Goal: Task Accomplishment & Management: Manage account settings

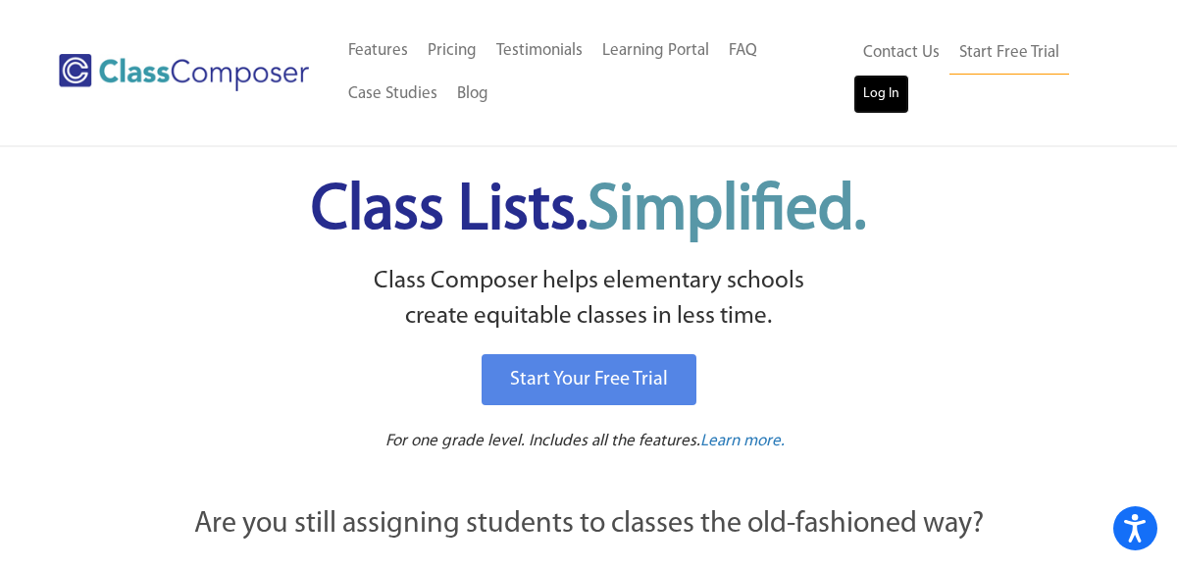
click at [878, 94] on link "Log In" at bounding box center [881, 94] width 56 height 39
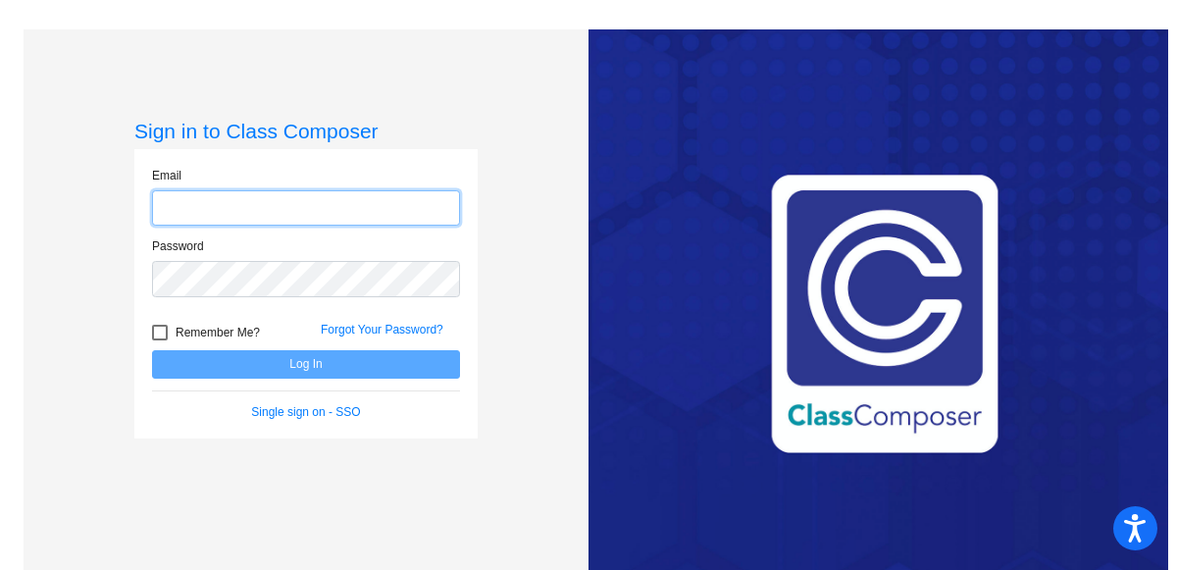
type input "shanna@montevideoschools.org"
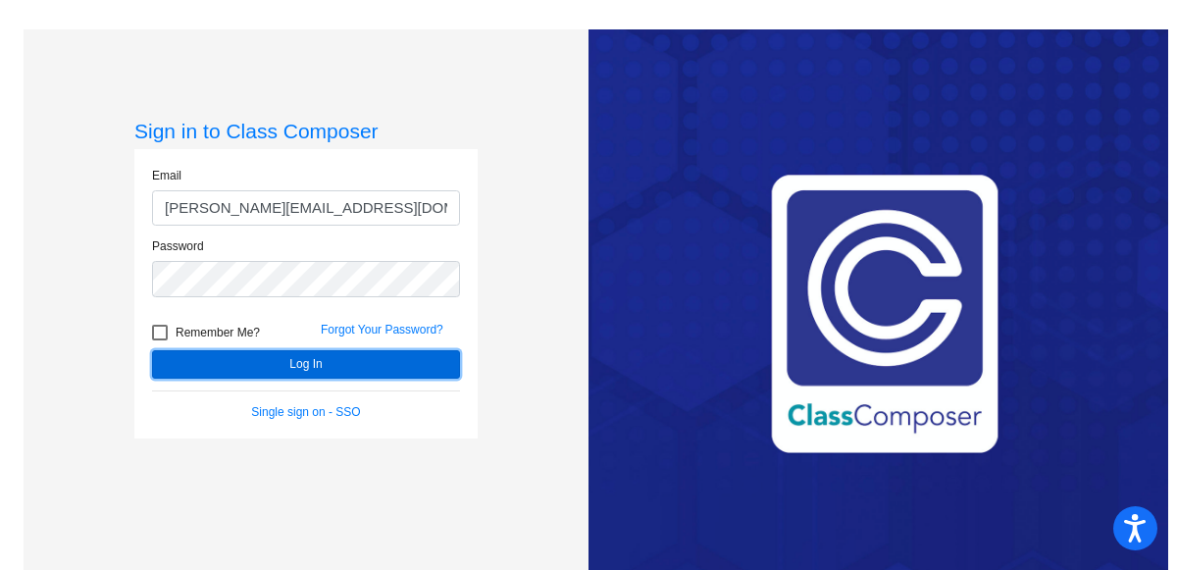
click at [245, 364] on button "Log In" at bounding box center [306, 364] width 308 height 28
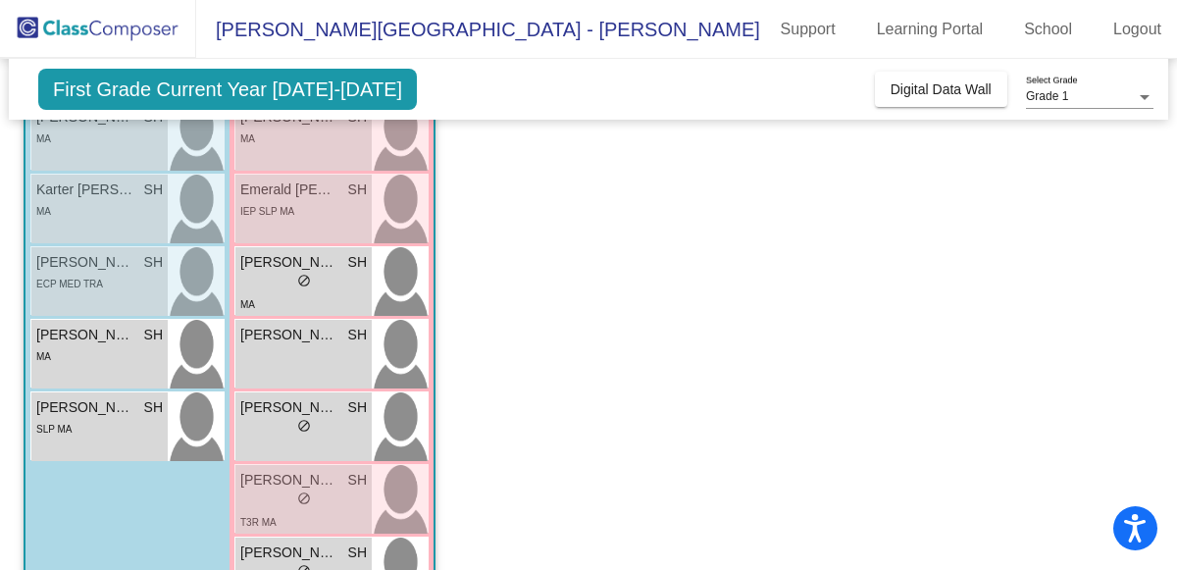
scroll to position [505, 0]
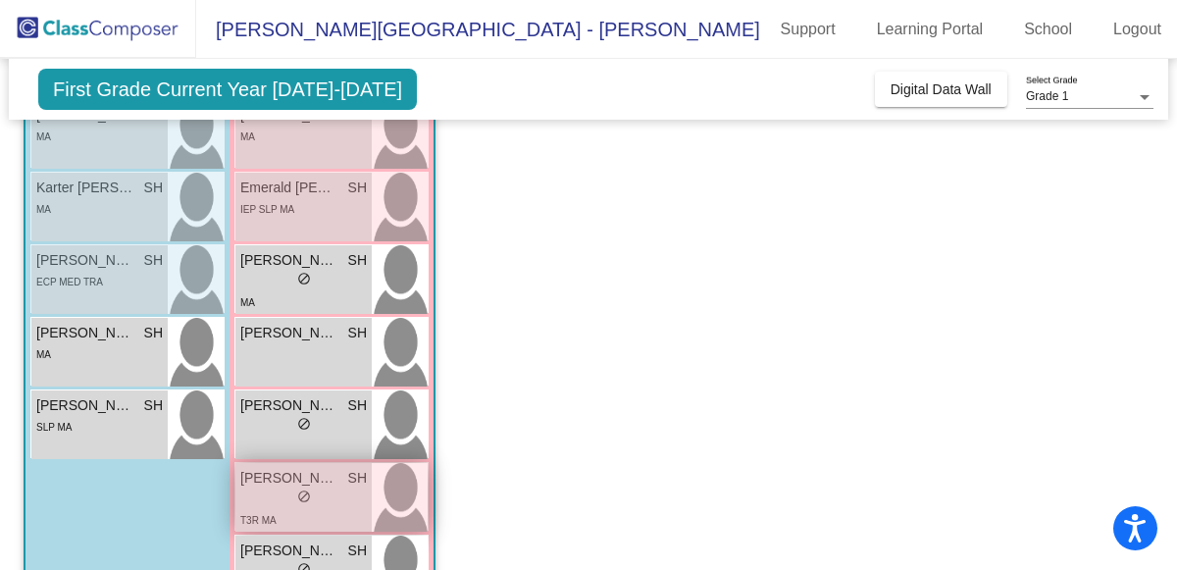
click at [290, 488] on div "lock do_not_disturb_alt" at bounding box center [303, 498] width 126 height 21
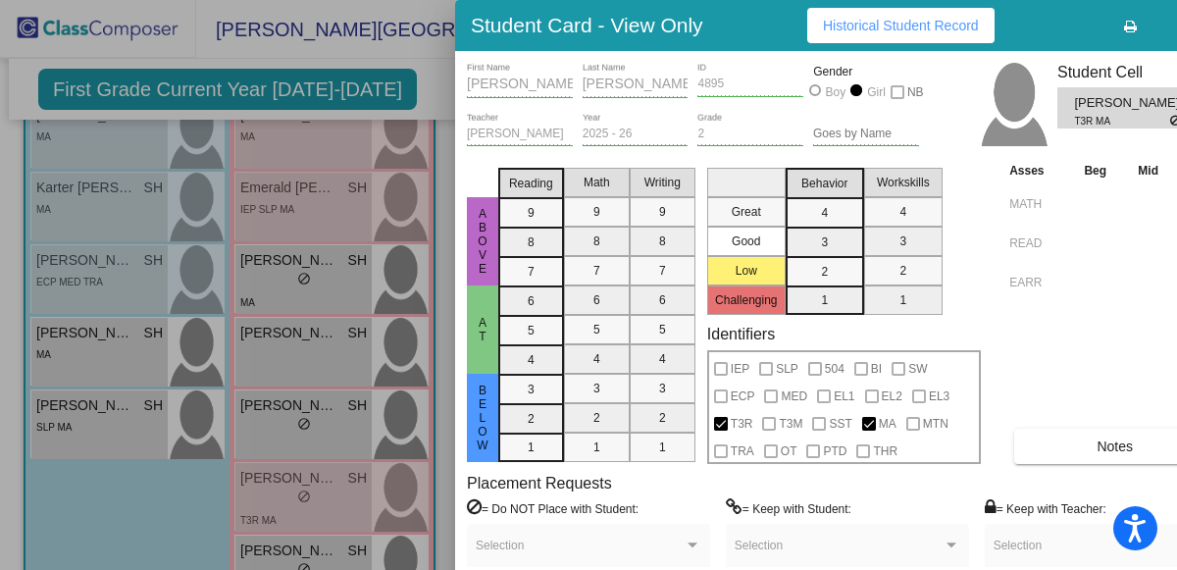
click at [144, 518] on div at bounding box center [588, 285] width 1177 height 570
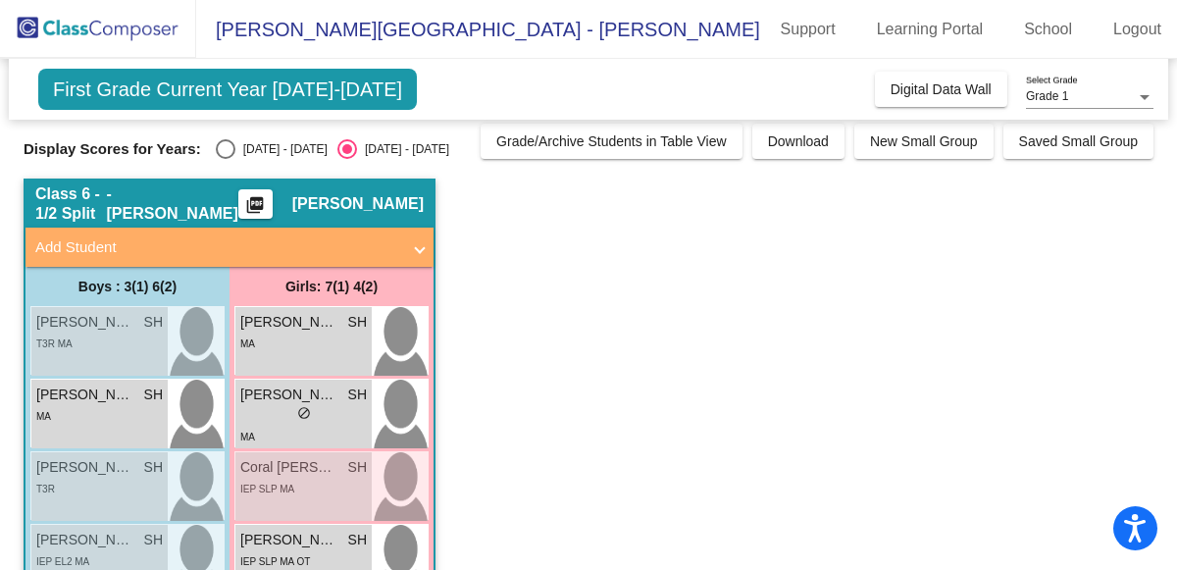
scroll to position [0, 0]
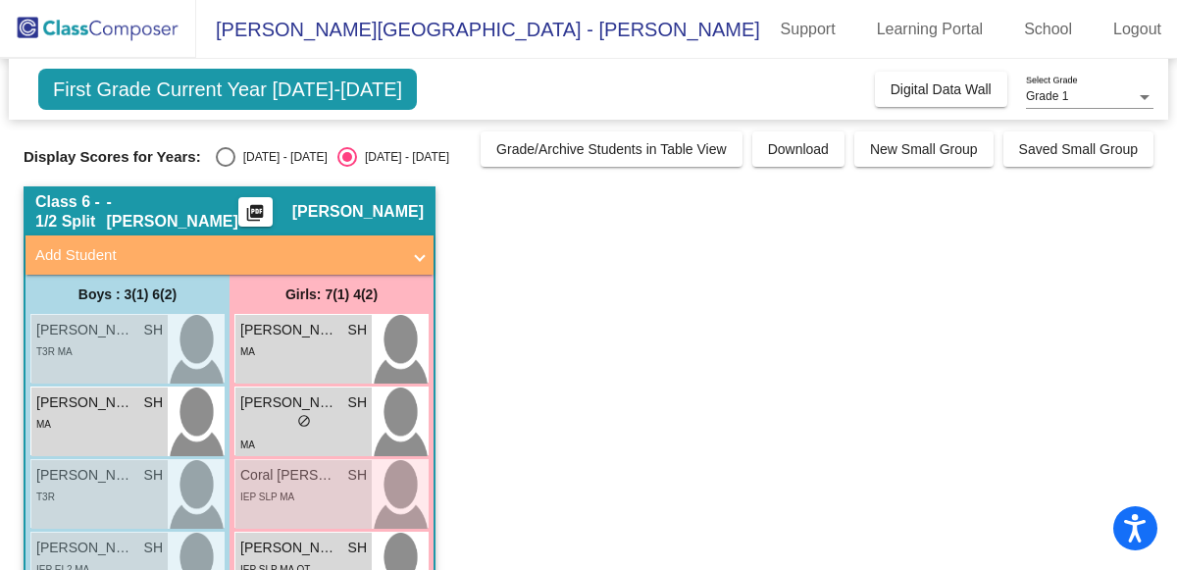
click at [216, 156] on div "Select an option" at bounding box center [226, 157] width 20 height 20
click at [225, 167] on input "2024 - 2025" at bounding box center [225, 167] width 1 height 1
radio input "true"
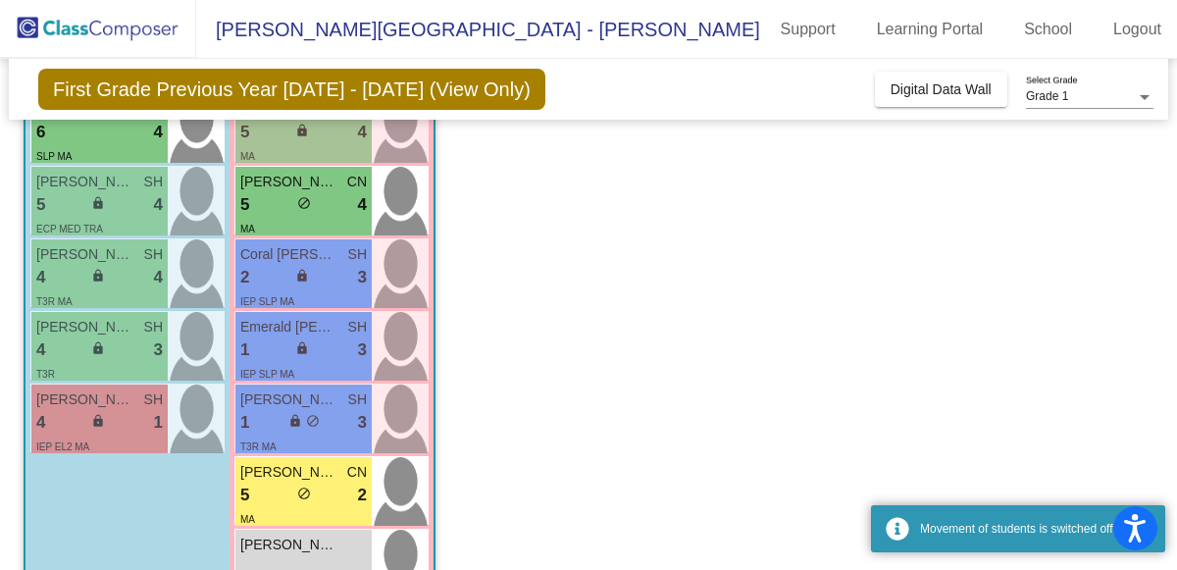
scroll to position [573, 0]
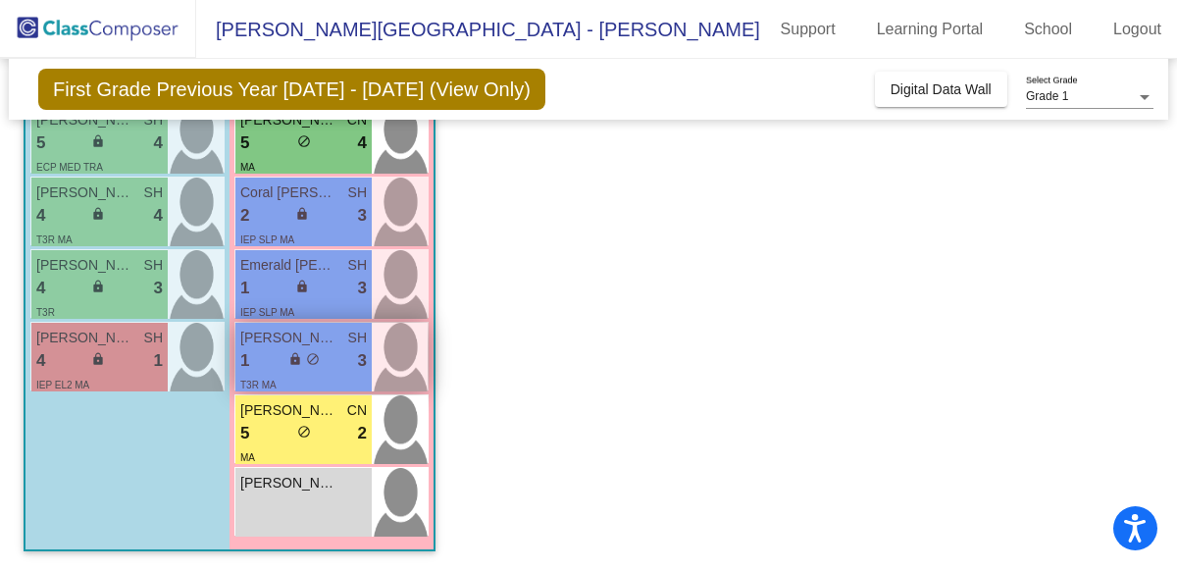
click at [276, 362] on div "1 lock do_not_disturb_alt 3" at bounding box center [303, 360] width 126 height 25
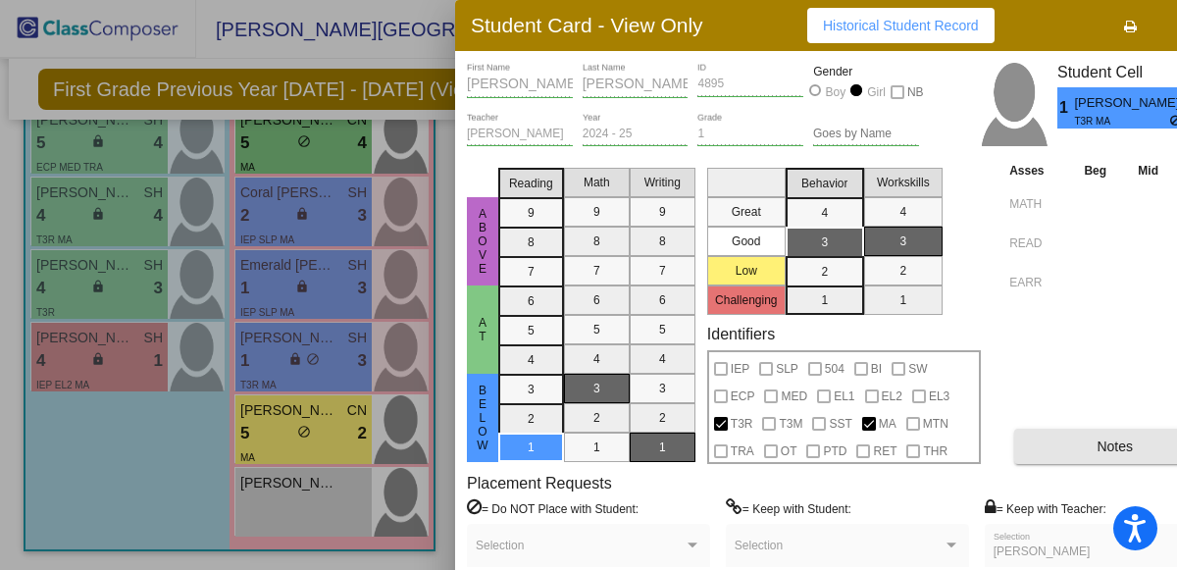
click at [1079, 432] on button "Notes" at bounding box center [1114, 446] width 201 height 35
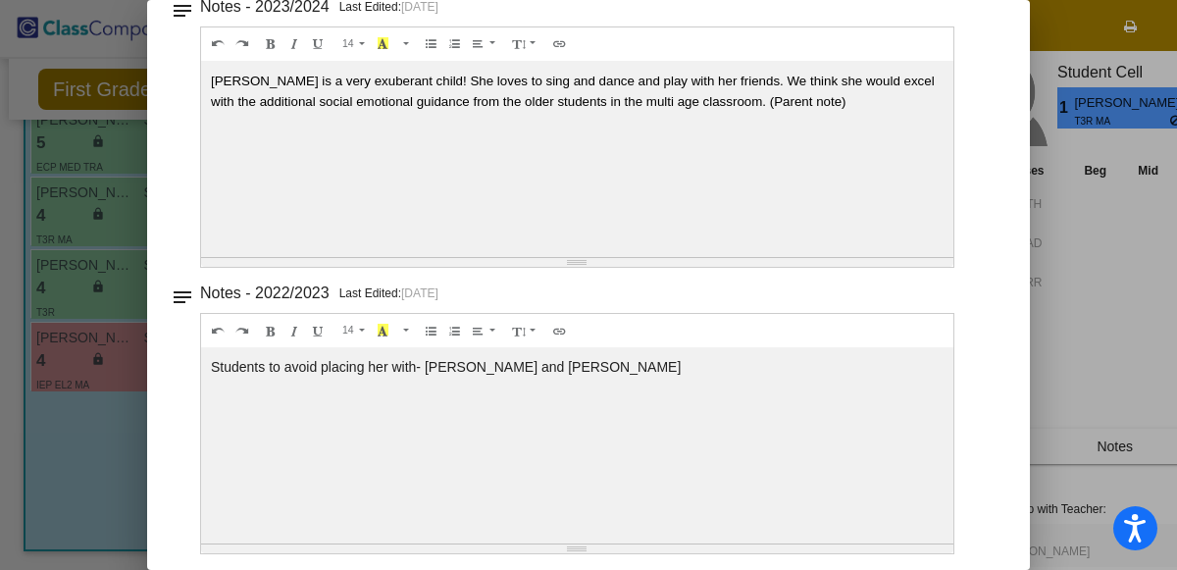
scroll to position [0, 0]
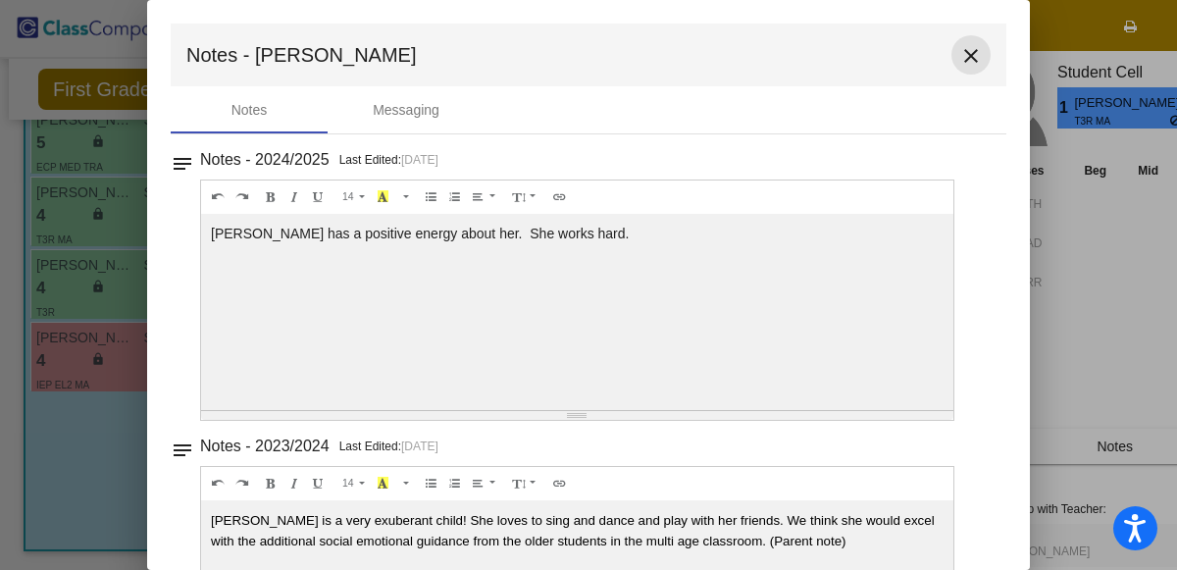
click at [962, 54] on mat-icon "close" at bounding box center [971, 56] width 24 height 24
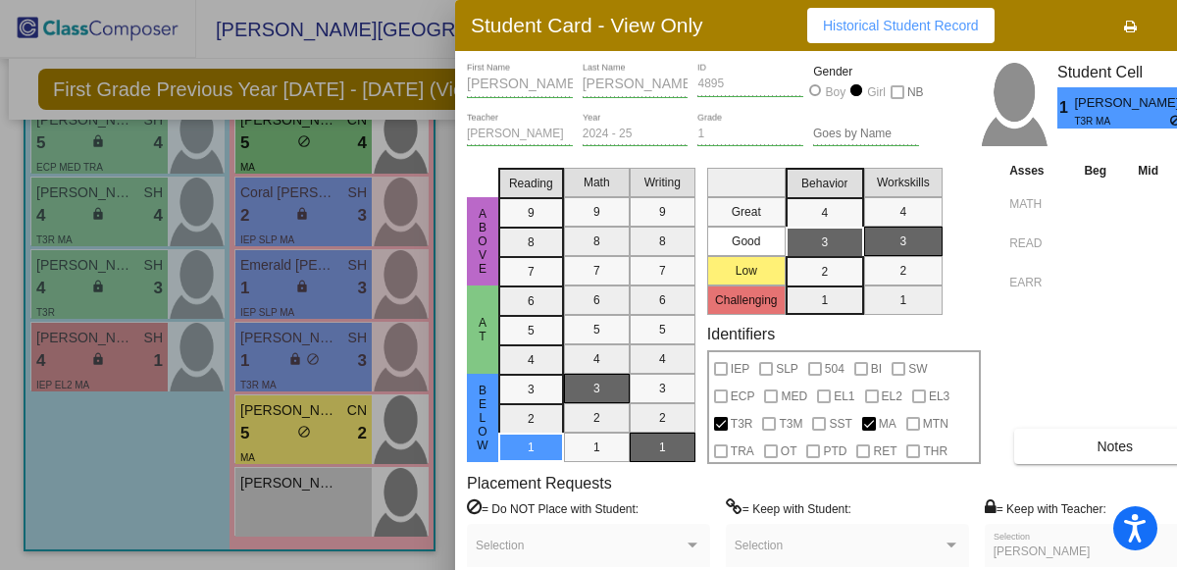
click at [340, 52] on div at bounding box center [588, 285] width 1177 height 570
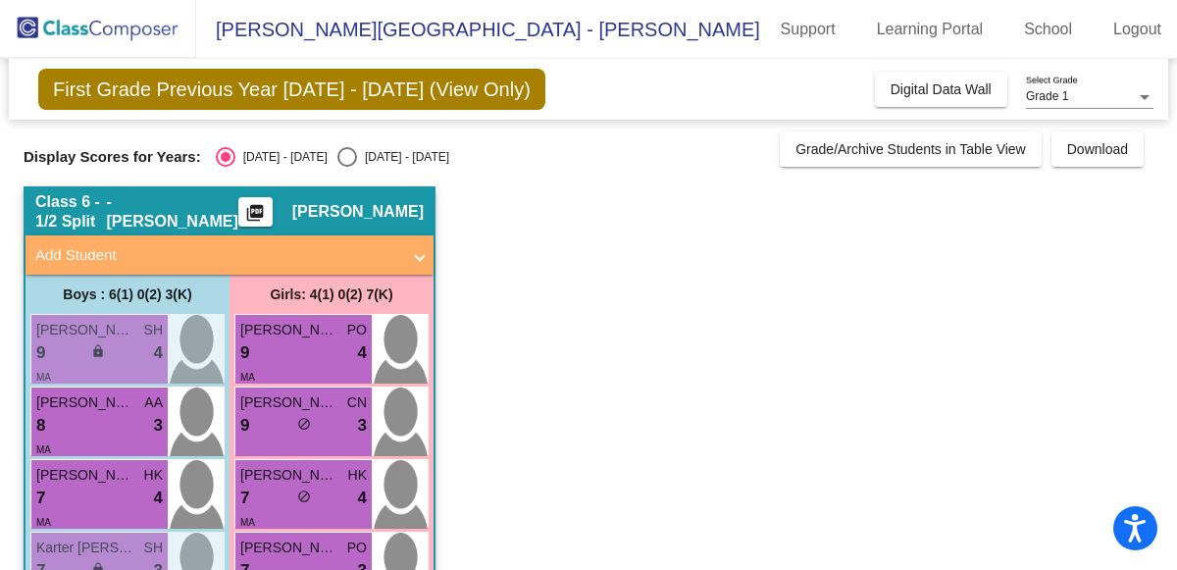
click at [337, 161] on div "Select an option" at bounding box center [347, 157] width 20 height 20
click at [346, 167] on input "2025 - 2026" at bounding box center [346, 167] width 1 height 1
radio input "true"
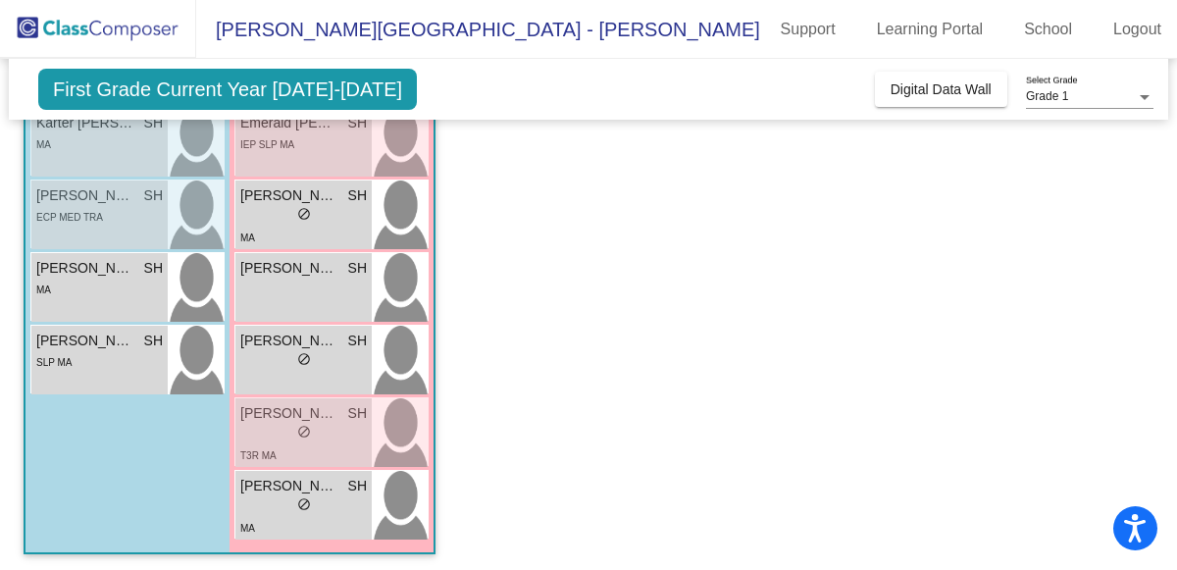
scroll to position [573, 0]
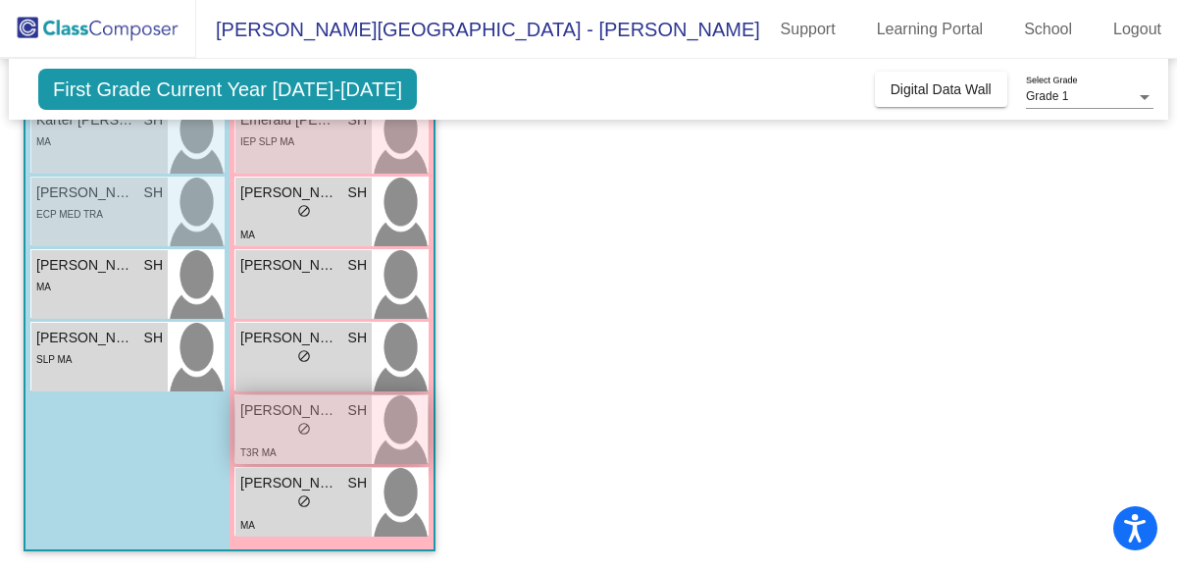
click at [275, 413] on span "Rowan Johnson" at bounding box center [289, 410] width 98 height 21
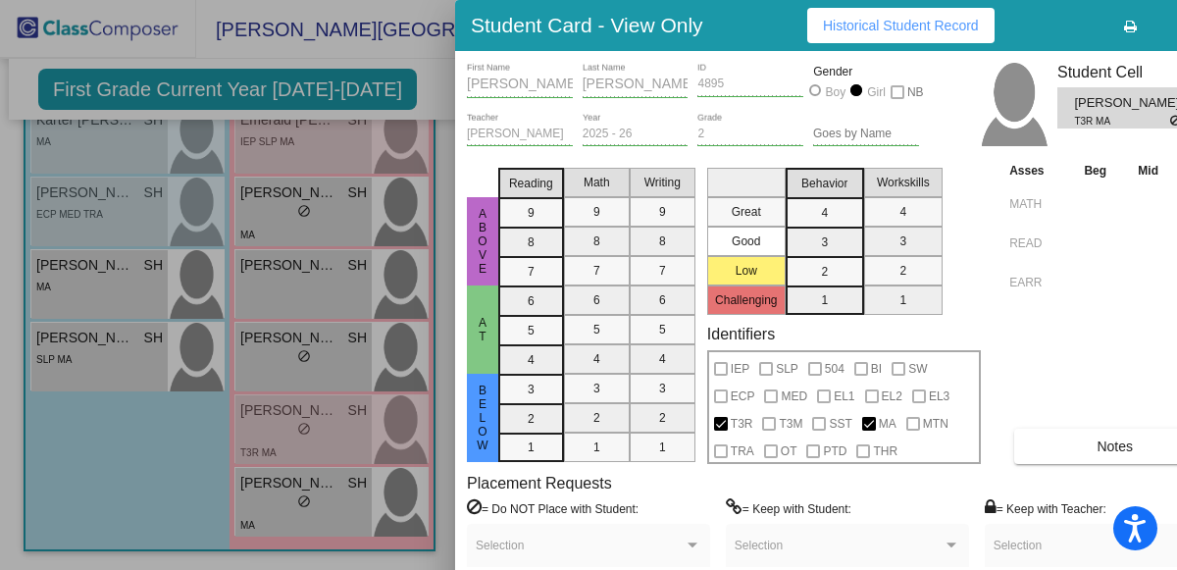
click at [1082, 453] on button "Notes" at bounding box center [1114, 446] width 201 height 35
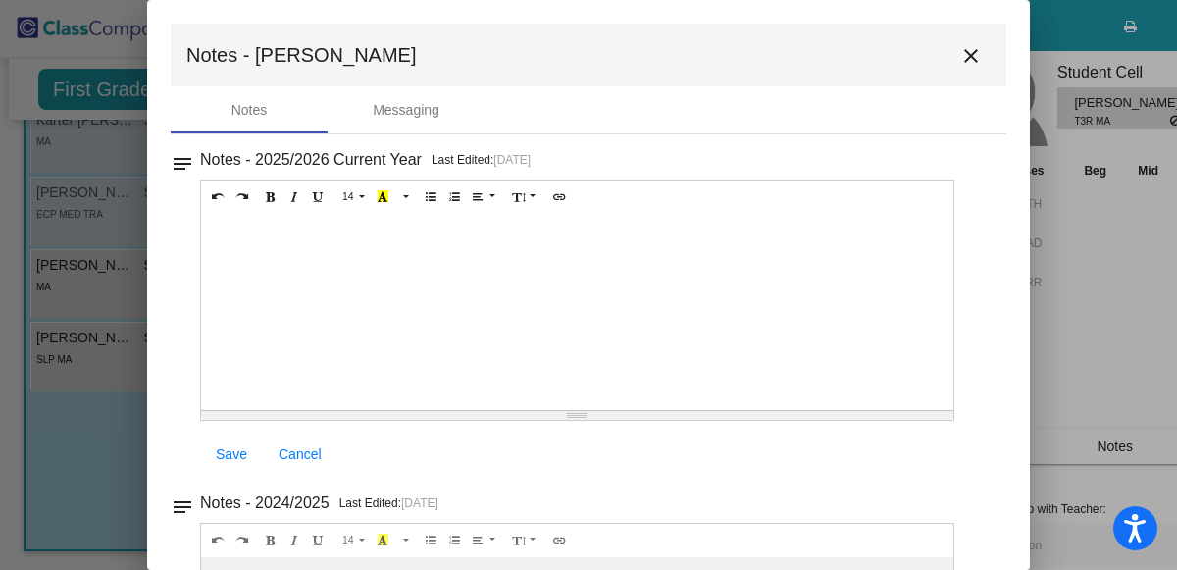
click at [237, 237] on div at bounding box center [577, 312] width 752 height 196
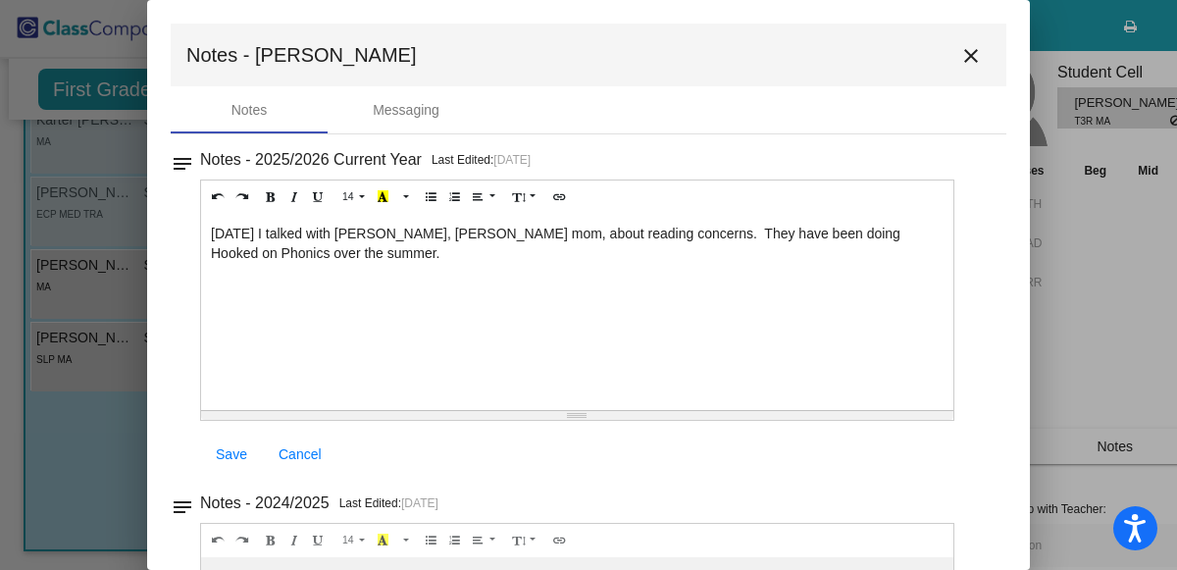
click at [617, 231] on div "9-16-25 I talked with Kelly, Rowan's mom, about reading concerns. They have bee…" at bounding box center [577, 312] width 752 height 196
click at [707, 251] on div "9-16-25 I talked with Kelly, Rowan's mom, about reading concerns. I also mentio…" at bounding box center [577, 312] width 752 height 196
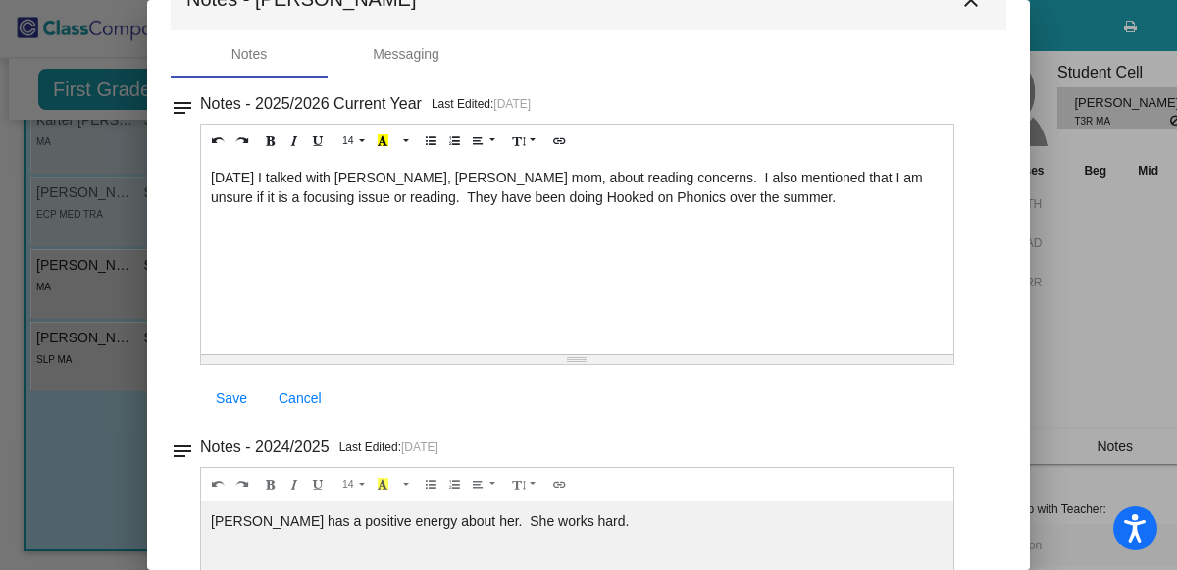
scroll to position [55, 0]
click at [225, 401] on span "Save" at bounding box center [231, 399] width 31 height 16
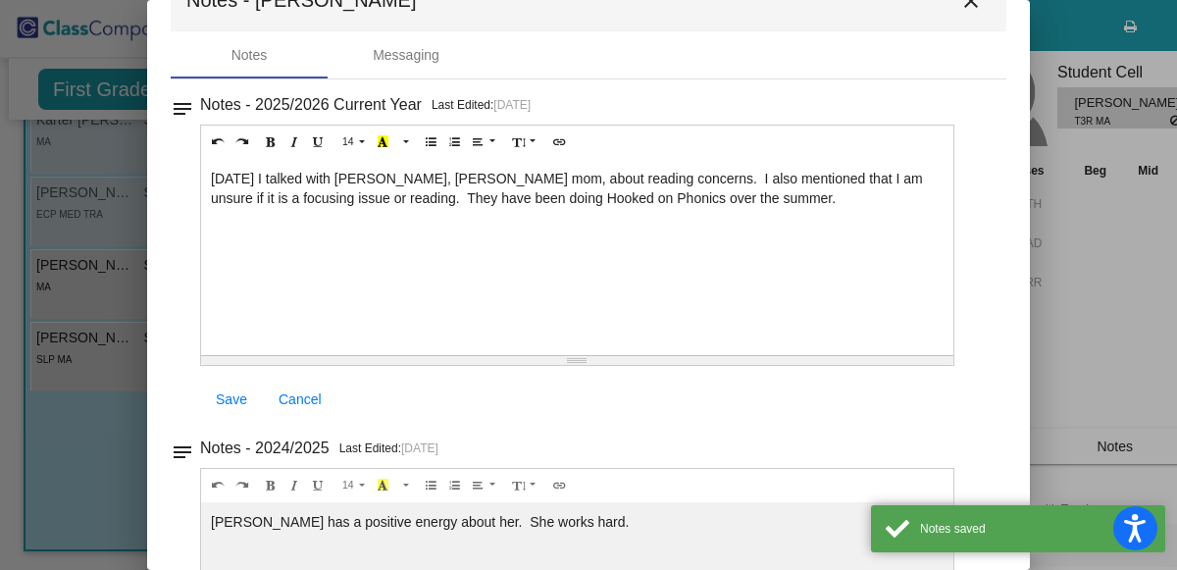
scroll to position [0, 0]
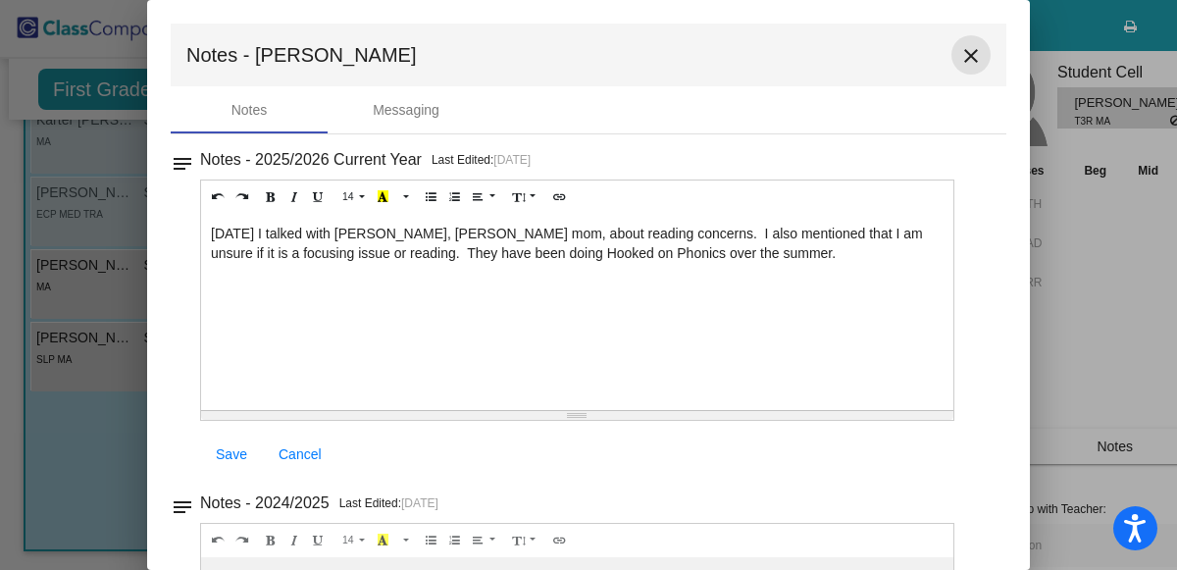
click at [959, 45] on mat-icon "close" at bounding box center [971, 56] width 24 height 24
